Goal: Book appointment/travel/reservation

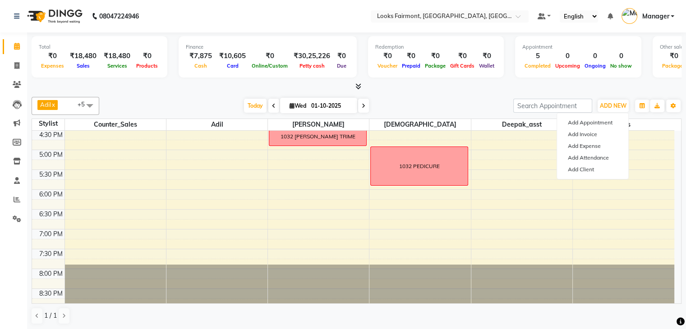
scroll to position [0, 0]
click at [209, 186] on div "8:00 AM 8:30 AM 9:00 AM 9:30 AM 10:00 AM 10:30 AM 11:00 AM 11:30 AM 12:00 PM 12…" at bounding box center [353, 50] width 643 height 516
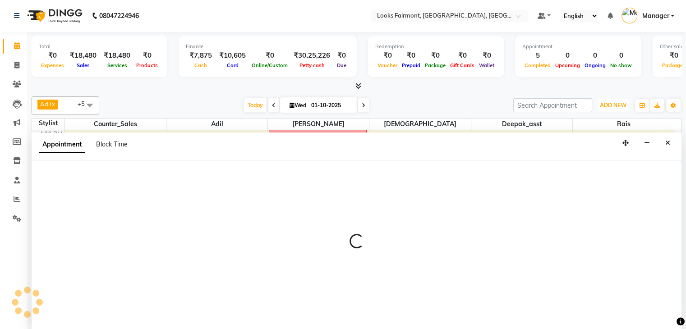
select select "76347"
select select "tentative"
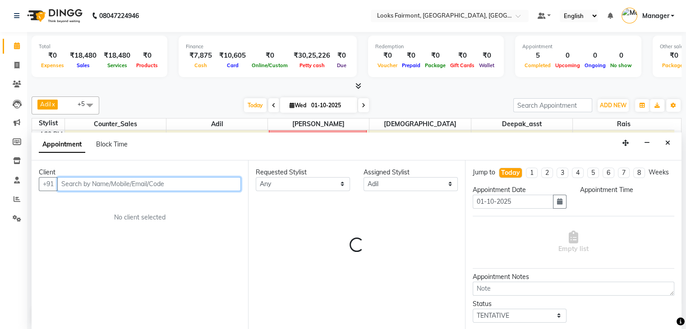
select select "1080"
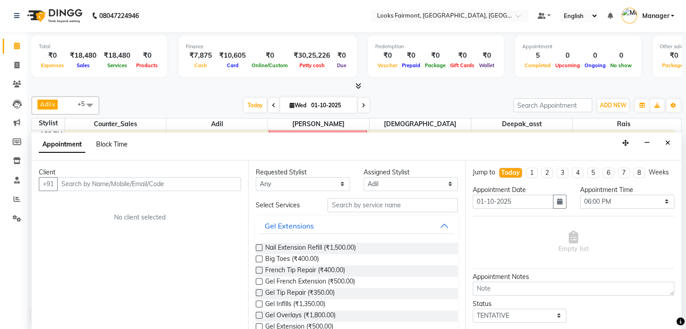
click at [111, 147] on span "Block Time" at bounding box center [112, 144] width 32 height 8
select select "76347"
select select "1080"
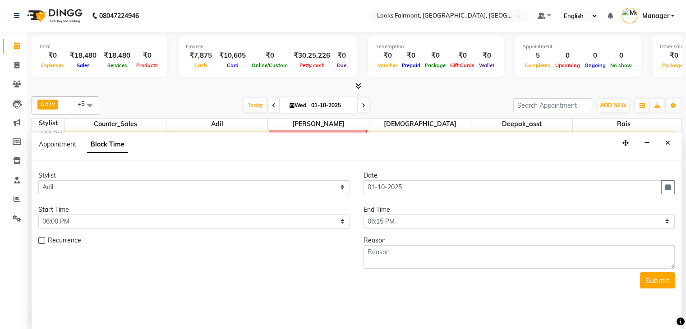
scroll to position [276, 0]
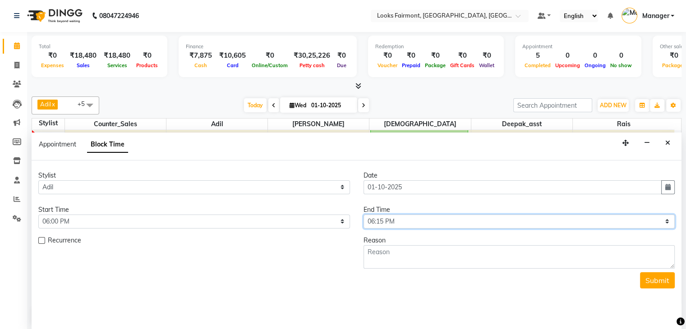
click at [391, 221] on select "Select 09:00 AM 09:15 AM 09:30 AM 09:45 AM 10:00 AM 10:15 AM 10:30 AM 10:45 AM …" at bounding box center [520, 222] width 312 height 14
select select "1140"
click at [364, 215] on select "Select 09:00 AM 09:15 AM 09:30 AM 09:45 AM 10:00 AM 10:15 AM 10:30 AM 10:45 AM …" at bounding box center [520, 222] width 312 height 14
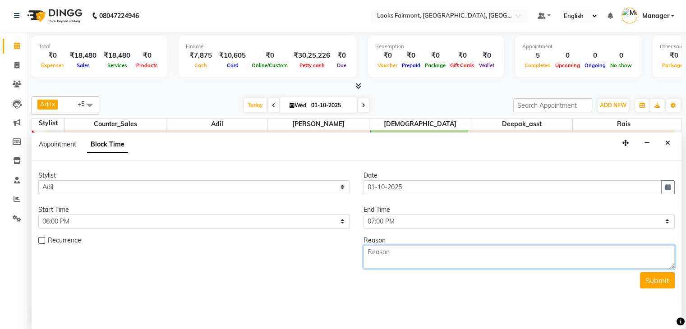
click at [426, 253] on textarea at bounding box center [520, 257] width 312 height 23
type textarea "[PERSON_NAME]/B"
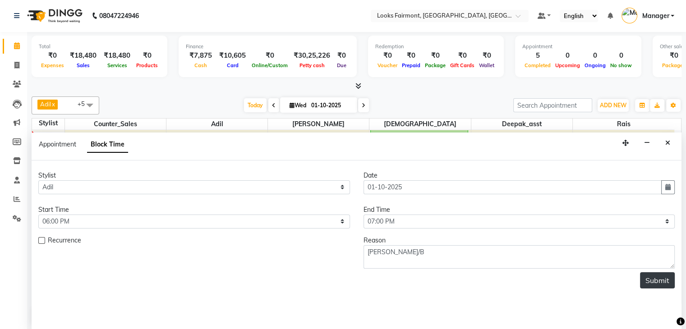
click at [667, 278] on button "Submit" at bounding box center [657, 281] width 35 height 16
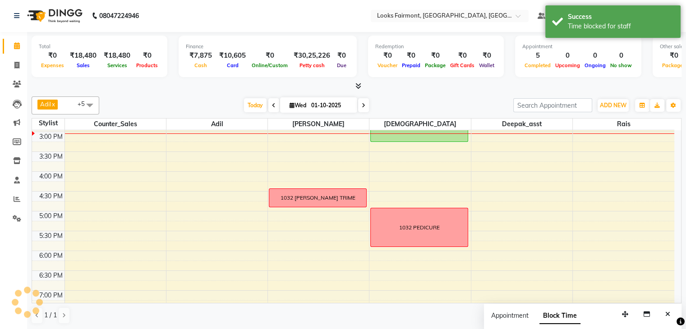
scroll to position [0, 0]
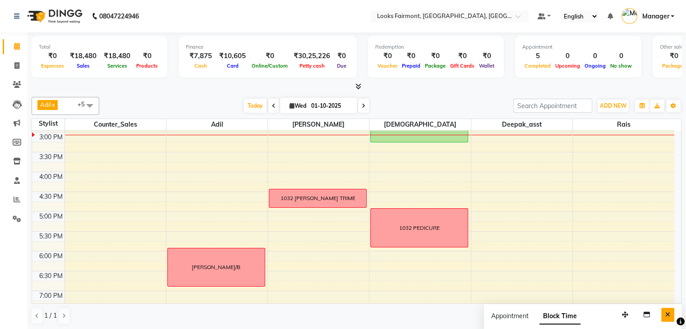
click at [669, 312] on button "Close" at bounding box center [668, 315] width 13 height 14
click at [608, 103] on span "ADD NEW" at bounding box center [613, 105] width 27 height 7
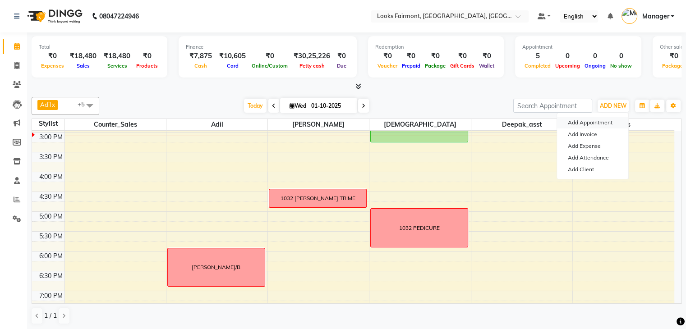
click at [579, 125] on button "Add Appointment" at bounding box center [592, 123] width 71 height 12
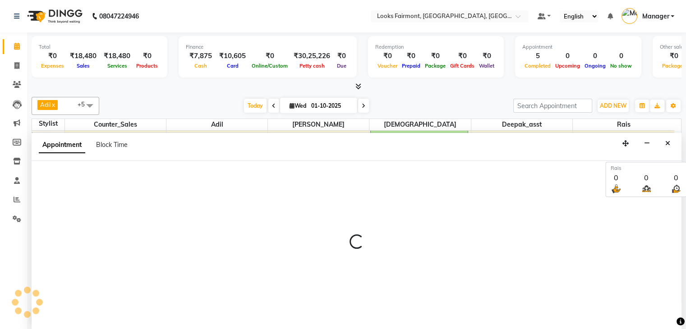
select select "540"
select select "tentative"
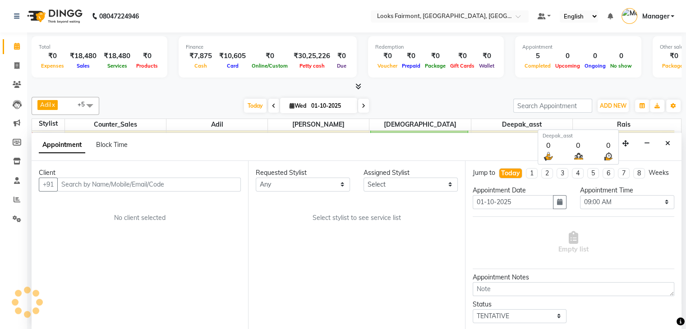
scroll to position [0, 0]
click at [105, 145] on span "Block Time" at bounding box center [112, 144] width 32 height 8
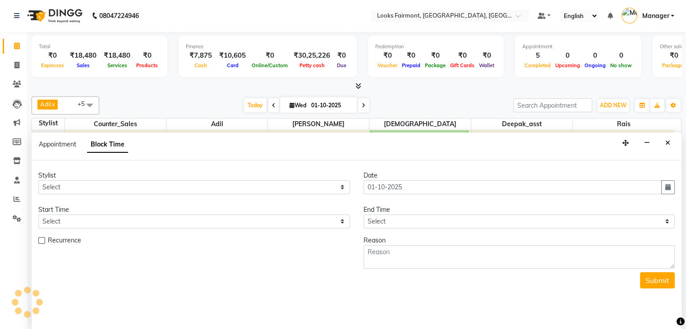
scroll to position [276, 0]
drag, startPoint x: 672, startPoint y: 140, endPoint x: 655, endPoint y: 143, distance: 17.0
click at [672, 140] on button "Close" at bounding box center [668, 143] width 13 height 14
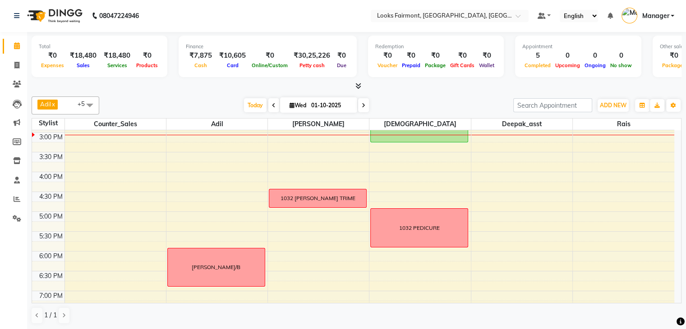
click at [301, 106] on span "Wed" at bounding box center [297, 105] width 21 height 7
select select "10"
select select "2025"
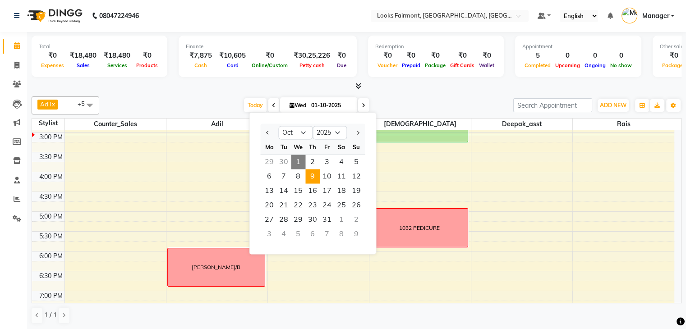
click at [309, 174] on span "9" at bounding box center [313, 176] width 14 height 14
type input "[DATE]"
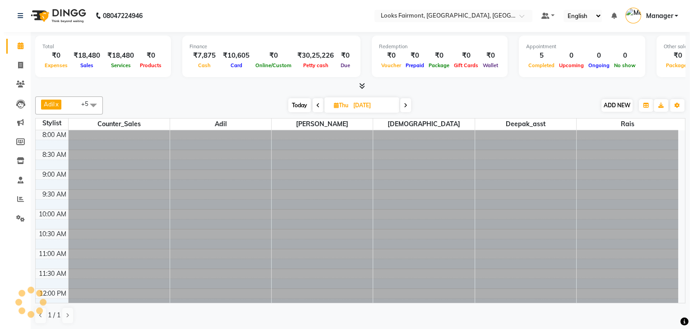
scroll to position [276, 0]
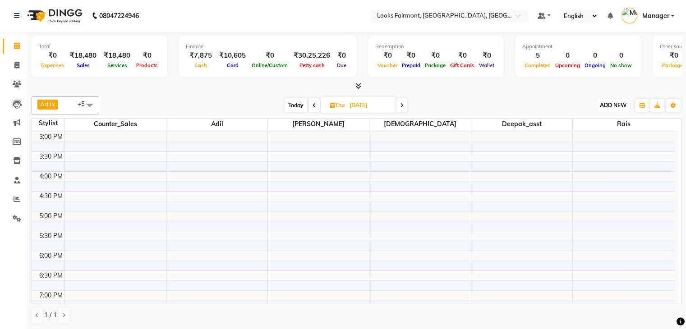
click at [616, 102] on span "ADD NEW" at bounding box center [613, 105] width 27 height 7
click at [611, 119] on button "Add Appointment" at bounding box center [592, 122] width 71 height 12
select select "540"
select select "tentative"
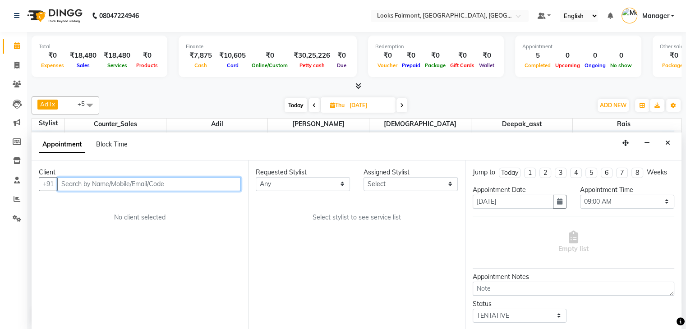
click at [113, 185] on input "text" at bounding box center [149, 184] width 184 height 14
type input "9820952206"
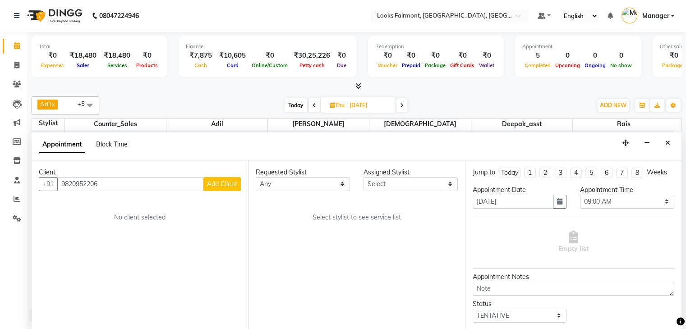
click at [222, 183] on span "Add Client" at bounding box center [222, 184] width 30 height 8
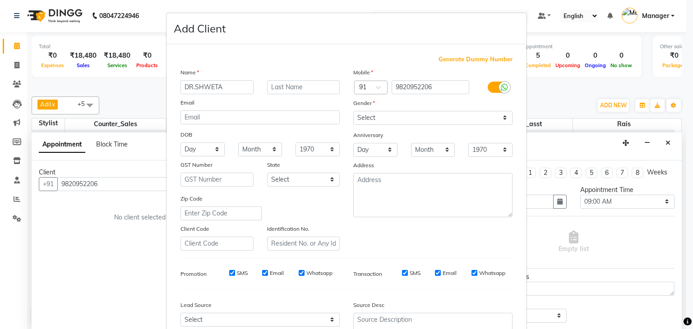
type input "DR.SHWETA"
click at [409, 112] on select "Select [DEMOGRAPHIC_DATA] [DEMOGRAPHIC_DATA] Other Prefer Not To Say" at bounding box center [432, 118] width 159 height 14
select select "[DEMOGRAPHIC_DATA]"
click at [353, 111] on select "Select [DEMOGRAPHIC_DATA] [DEMOGRAPHIC_DATA] Other Prefer Not To Say" at bounding box center [432, 118] width 159 height 14
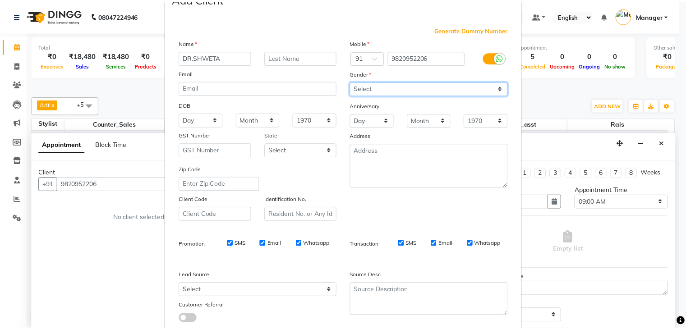
scroll to position [92, 0]
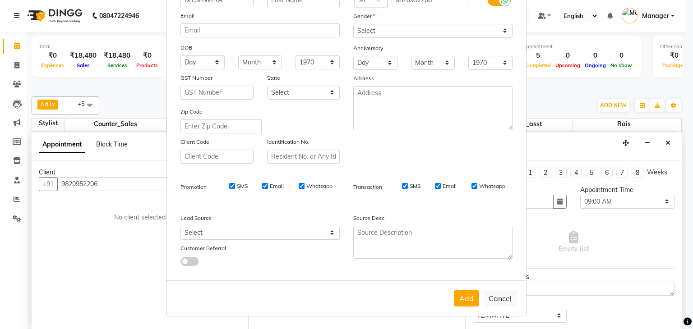
click at [473, 295] on button "Add" at bounding box center [466, 299] width 25 height 16
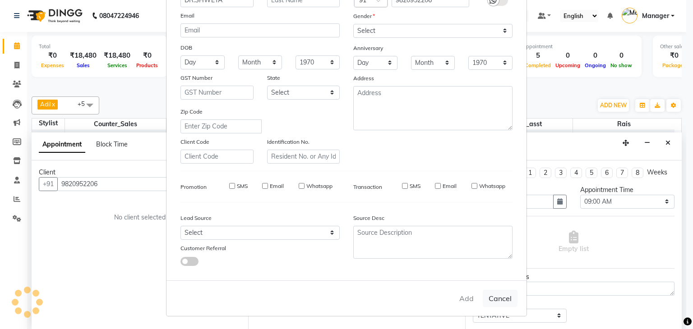
select select
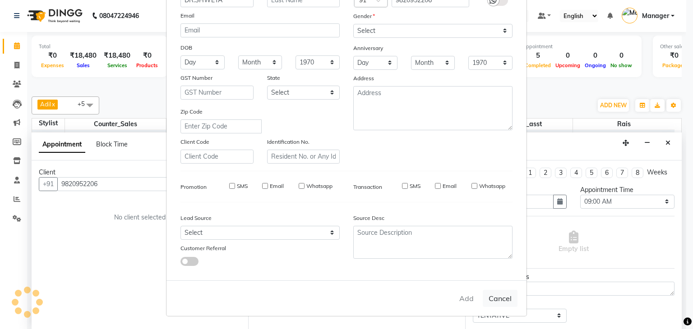
select select
checkbox input "false"
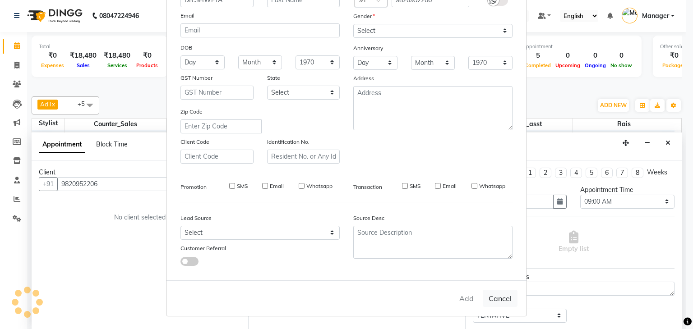
checkbox input "false"
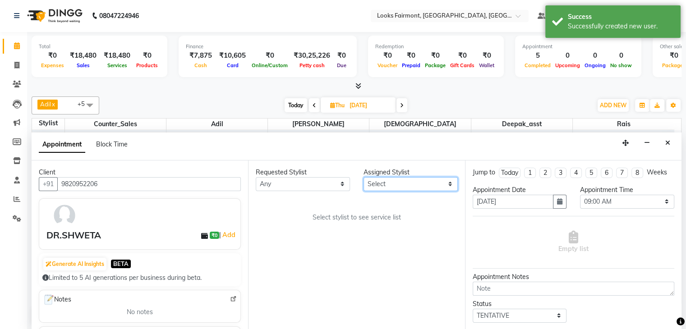
click at [389, 185] on select "Select [PERSON_NAME] Counter_Sales Deepak_asst Nisha [PERSON_NAME] Soring_mgr […" at bounding box center [411, 184] width 94 height 14
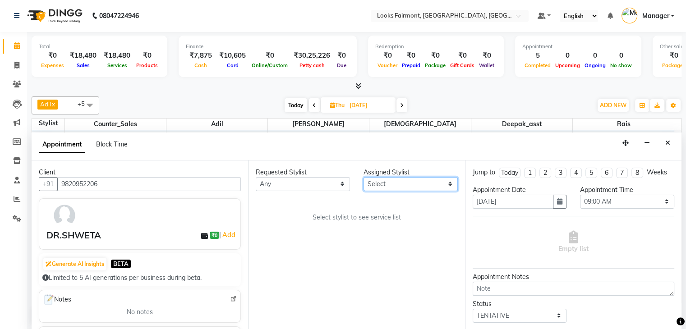
click at [367, 186] on select "Select [PERSON_NAME] Counter_Sales Deepak_asst Nisha [PERSON_NAME] Soring_mgr […" at bounding box center [411, 184] width 94 height 14
select select "76347"
click at [364, 177] on select "Select [PERSON_NAME] Counter_Sales Deepak_asst Nisha [PERSON_NAME] Soring_mgr […" at bounding box center [411, 184] width 94 height 14
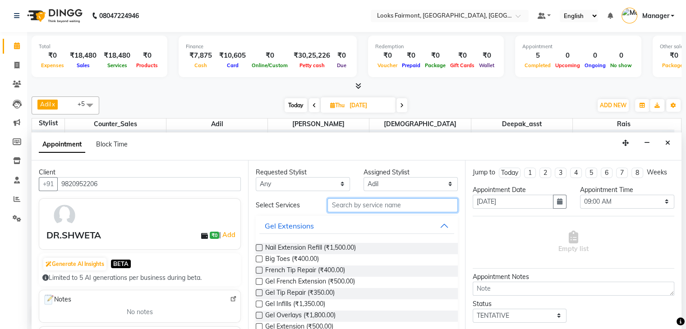
click at [371, 204] on input "text" at bounding box center [393, 206] width 130 height 14
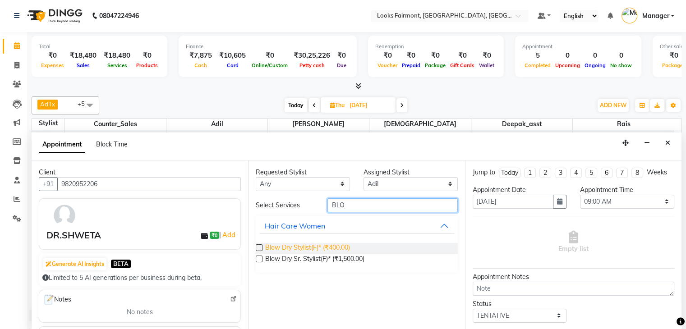
type input "BLO"
drag, startPoint x: 326, startPoint y: 246, endPoint x: 335, endPoint y: 246, distance: 8.6
click at [327, 246] on span "Blow Dry Stylist(F)* (₹400.00)" at bounding box center [307, 248] width 85 height 11
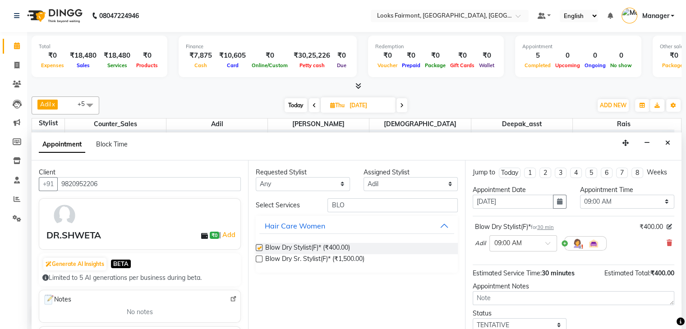
checkbox input "false"
click at [406, 179] on select "Select [PERSON_NAME] Counter_Sales Deepak_asst Nisha [PERSON_NAME] Soring_mgr […" at bounding box center [411, 184] width 94 height 14
select select "84887"
click at [364, 177] on select "Select [PERSON_NAME] Counter_Sales Deepak_asst Nisha [PERSON_NAME] Soring_mgr […" at bounding box center [411, 184] width 94 height 14
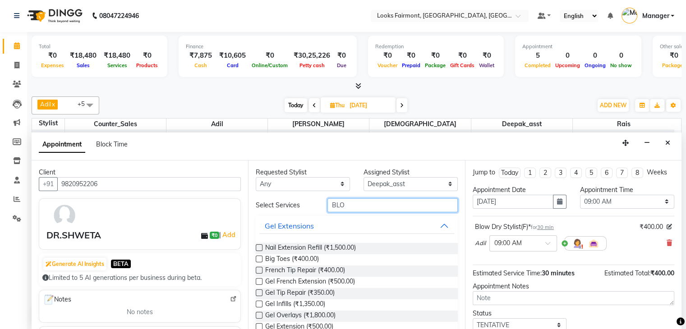
click at [356, 205] on input "BLO" at bounding box center [393, 206] width 130 height 14
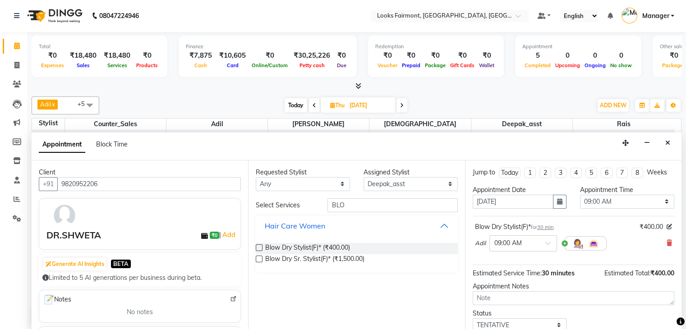
drag, startPoint x: 353, startPoint y: 230, endPoint x: 364, endPoint y: 243, distance: 17.6
drag, startPoint x: 364, startPoint y: 243, endPoint x: 339, endPoint y: 244, distance: 24.8
click at [339, 244] on span "Blow Dry Stylist(F)* (₹400.00)" at bounding box center [307, 248] width 85 height 11
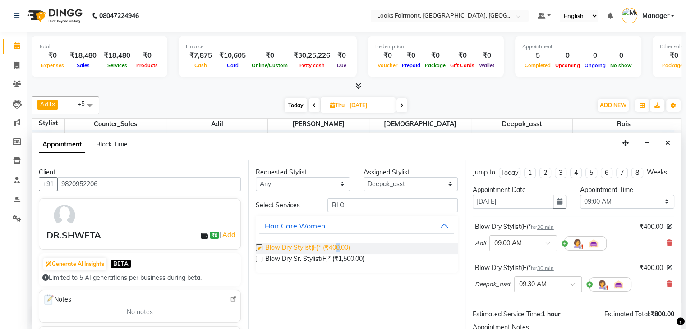
checkbox input "false"
click at [593, 200] on select "Select 09:00 AM 09:15 AM 09:30 AM 09:45 AM 10:00 AM 10:15 AM 10:30 AM 10:45 AM …" at bounding box center [627, 202] width 94 height 14
select select "825"
click at [580, 195] on select "Select 09:00 AM 09:15 AM 09:30 AM 09:45 AM 10:00 AM 10:15 AM 10:30 AM 10:45 AM …" at bounding box center [627, 202] width 94 height 14
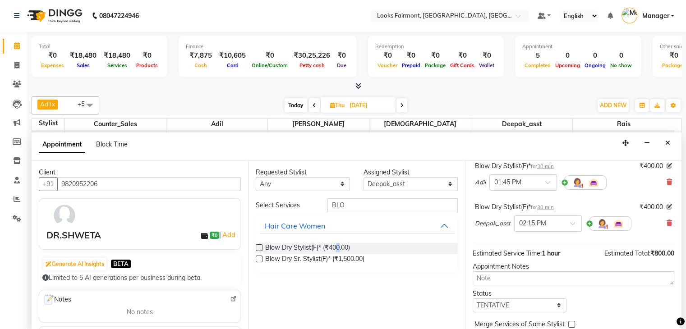
scroll to position [99, 0]
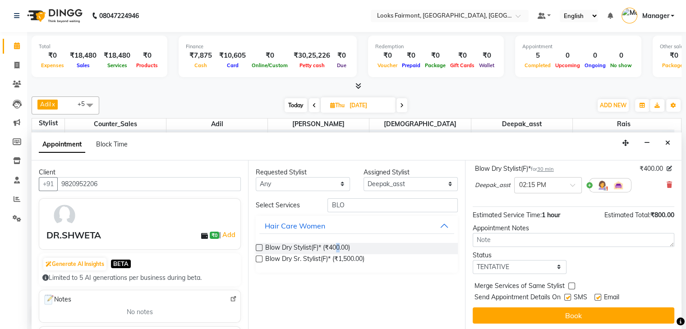
drag, startPoint x: 630, startPoint y: 309, endPoint x: 648, endPoint y: 313, distance: 18.9
click at [631, 309] on button "Book" at bounding box center [574, 316] width 202 height 16
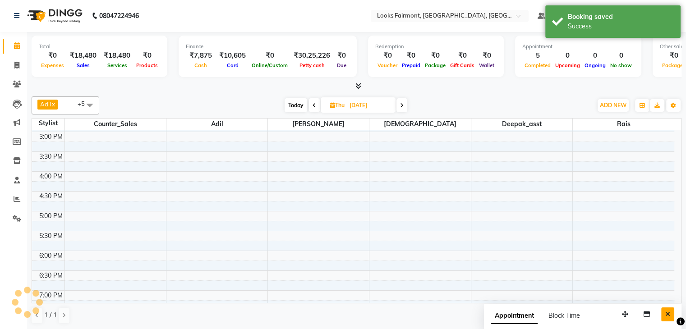
scroll to position [0, 0]
click at [667, 315] on icon "Close" at bounding box center [668, 315] width 5 height 6
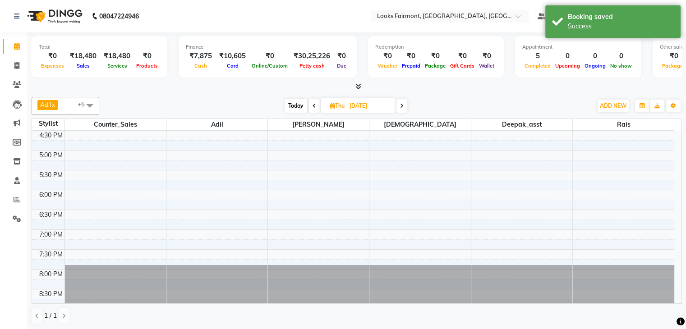
scroll to position [338, 0]
click at [357, 88] on icon at bounding box center [359, 86] width 6 height 7
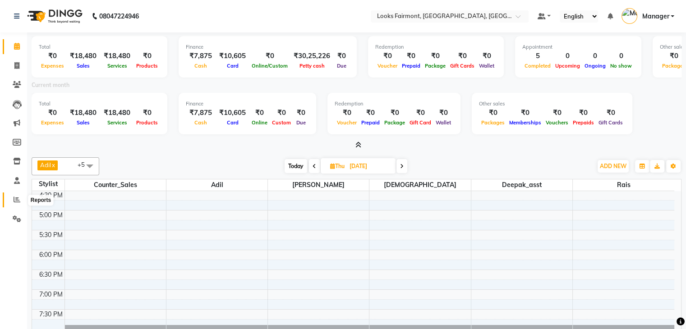
click at [11, 203] on span at bounding box center [17, 200] width 16 height 10
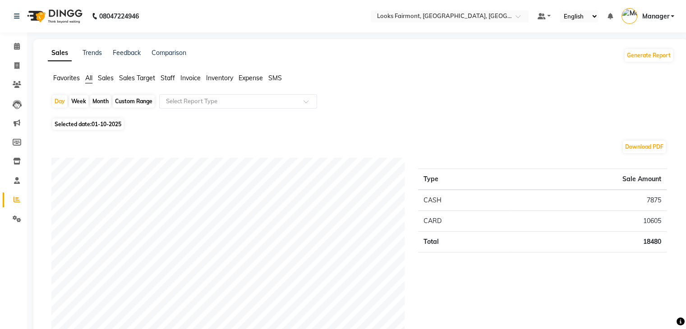
click at [106, 81] on span "Sales" at bounding box center [106, 78] width 16 height 8
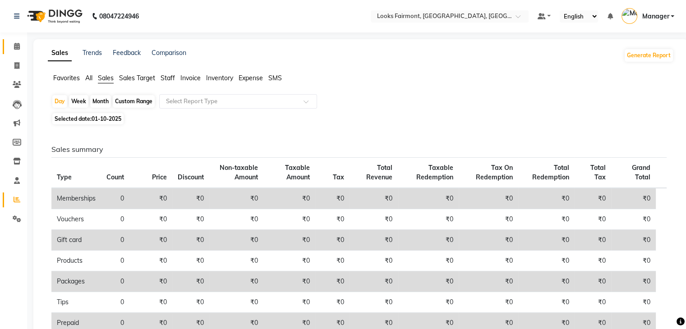
click at [8, 50] on link "Calendar" at bounding box center [14, 46] width 22 height 15
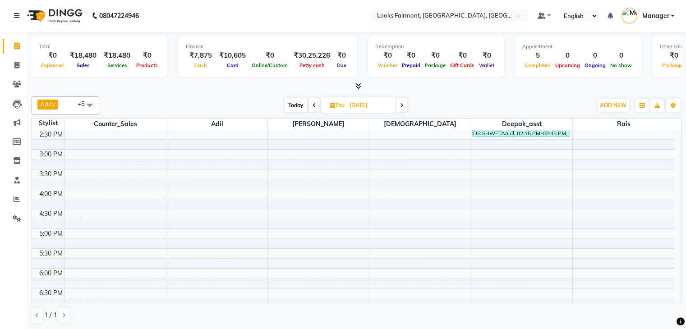
scroll to position [271, 0]
